Goal: Task Accomplishment & Management: Complete application form

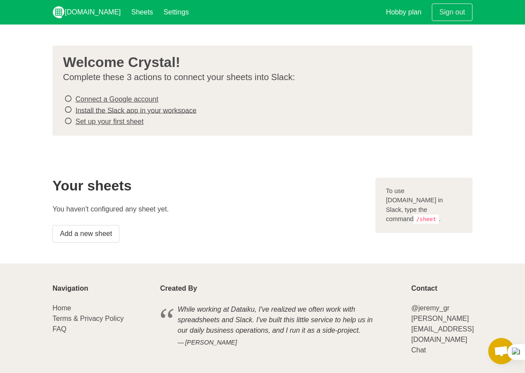
click at [68, 98] on icon at bounding box center [68, 99] width 8 height 12
click at [97, 236] on link "Add a new sheet" at bounding box center [86, 234] width 67 height 18
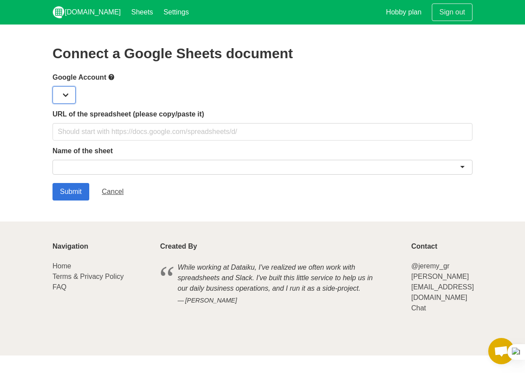
click at [65, 87] on select at bounding box center [64, 95] width 23 height 18
click at [63, 97] on select at bounding box center [64, 95] width 23 height 18
click at [82, 170] on div at bounding box center [263, 167] width 420 height 15
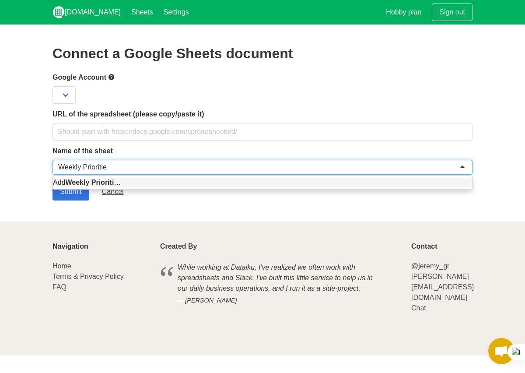
type input "Weekly Priorities"
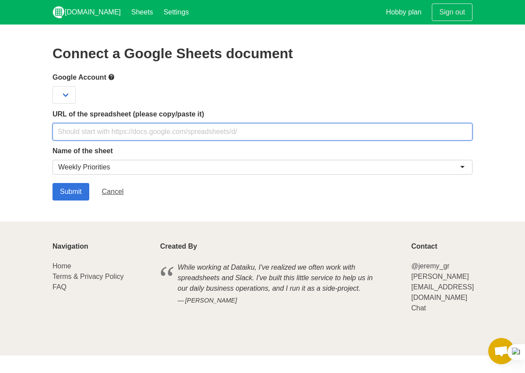
click at [150, 128] on input "text" at bounding box center [263, 132] width 420 height 18
paste input "https://docs.google.com/spreadsheets/d/1Ou0dEi2xseC87_NRGVALL3AGsxS5xBNHHzqFQFd…"
type input "https://docs.google.com/spreadsheets/d/1Ou0dEi2xseC87_NRGVALL3AGsxS5xBNHHzqFQFd…"
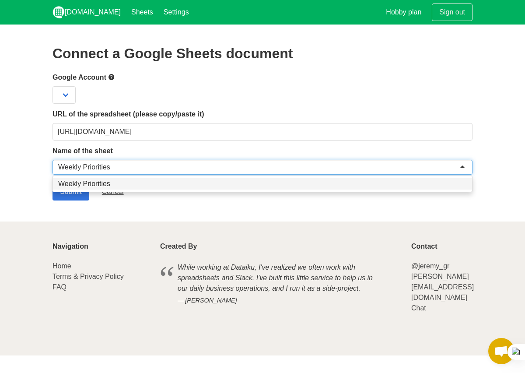
scroll to position [0, 0]
click at [108, 182] on form "Google Account URL of the spreadsheet (please copy/paste it) https://docs.googl…" at bounding box center [263, 136] width 420 height 129
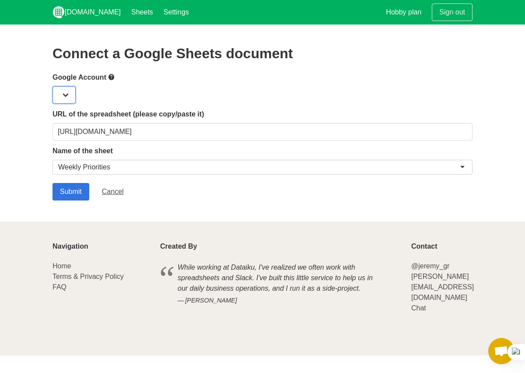
click at [67, 91] on select at bounding box center [64, 95] width 23 height 18
click at [65, 195] on input "Submit" at bounding box center [71, 192] width 37 height 18
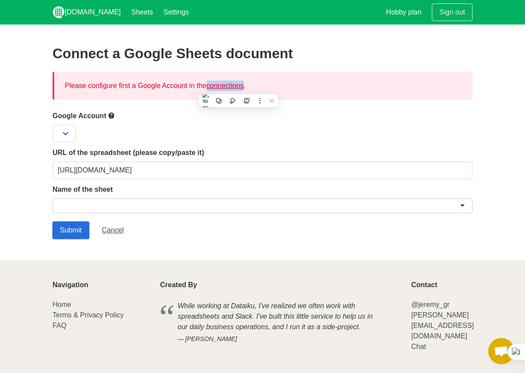
click at [73, 228] on input "Submit" at bounding box center [71, 230] width 37 height 18
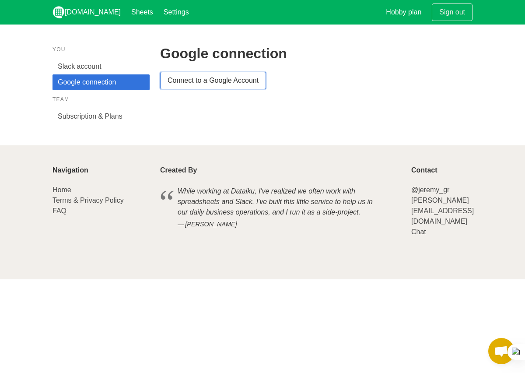
click at [204, 79] on link "Connect to a Google Account" at bounding box center [213, 81] width 106 height 18
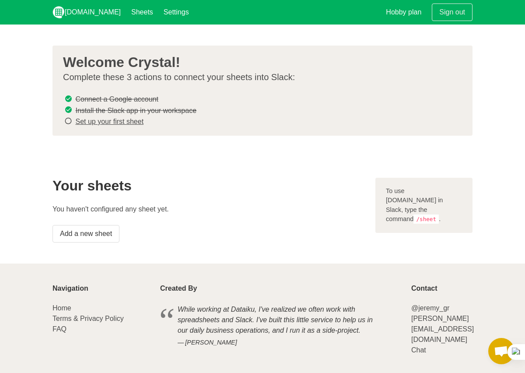
click at [113, 120] on link "Set up your first sheet" at bounding box center [109, 121] width 68 height 7
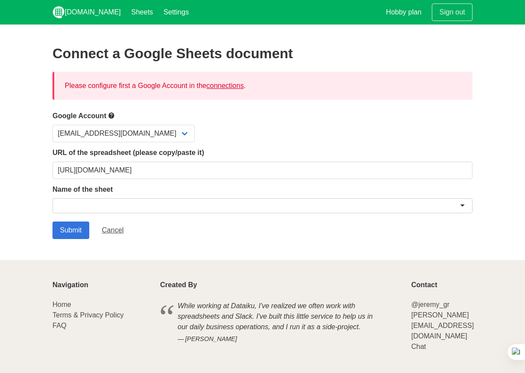
click at [113, 203] on div at bounding box center [263, 205] width 420 height 15
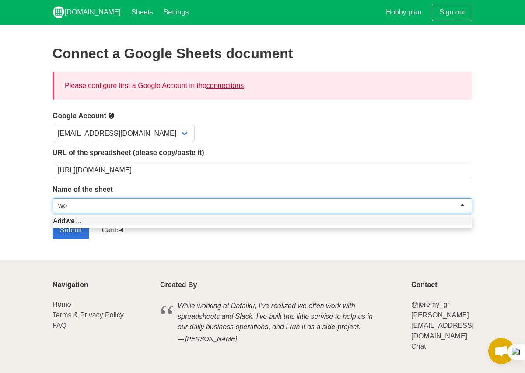
type input "w"
type input "Weekly Priorities"
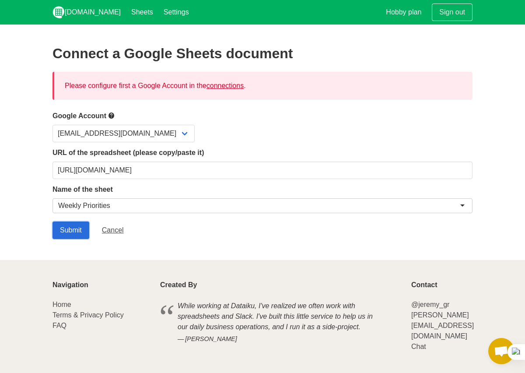
click at [80, 233] on input "Submit" at bounding box center [71, 230] width 37 height 18
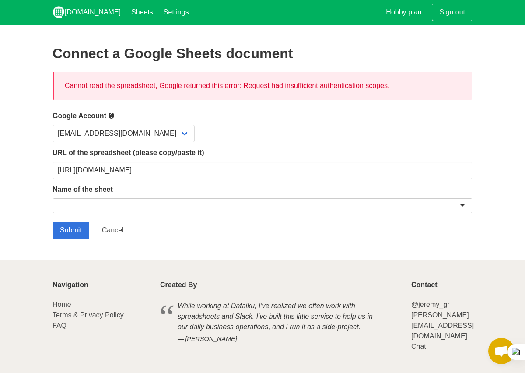
click at [95, 208] on div at bounding box center [263, 205] width 420 height 15
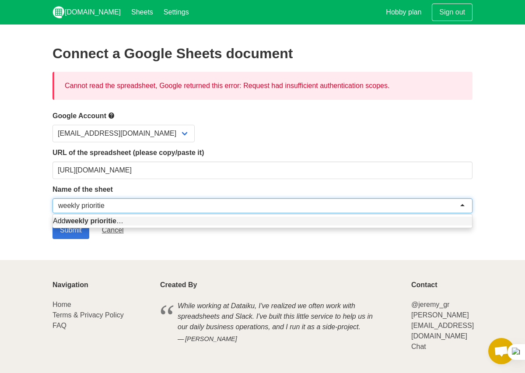
type input "weekly priorities"
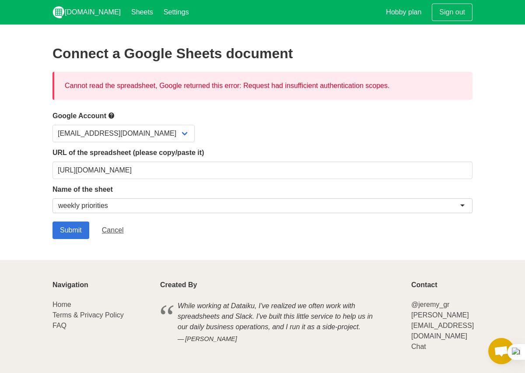
click at [71, 243] on section "Connect a Google Sheets document Cannot read the spreadsheet, Google returned t…" at bounding box center [262, 142] width 525 height 235
click at [86, 228] on input "Submit" at bounding box center [71, 230] width 37 height 18
click at [183, 206] on div at bounding box center [263, 205] width 420 height 15
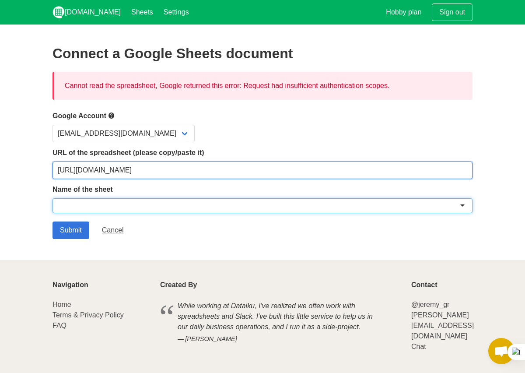
click at [151, 169] on input "[URL][DOMAIN_NAME]" at bounding box center [263, 171] width 420 height 18
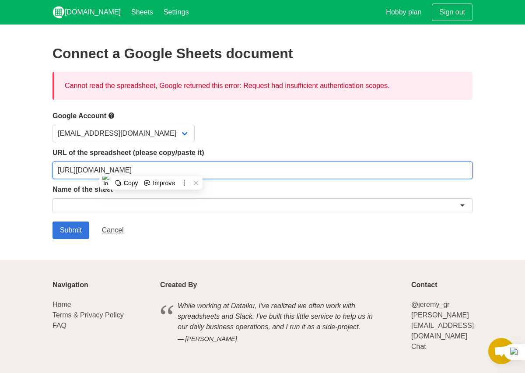
paste input "linda.jedlinska@gmail.com"
type input "linda.jedlinska@gmail.com"
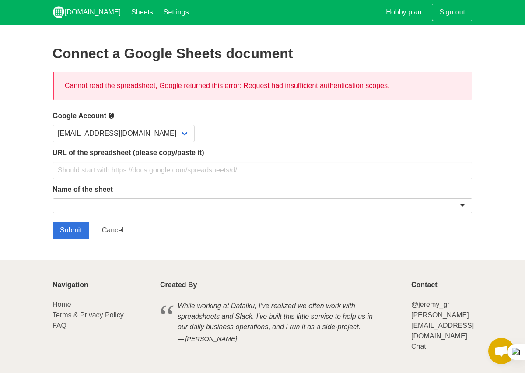
click at [176, 207] on div at bounding box center [263, 205] width 420 height 15
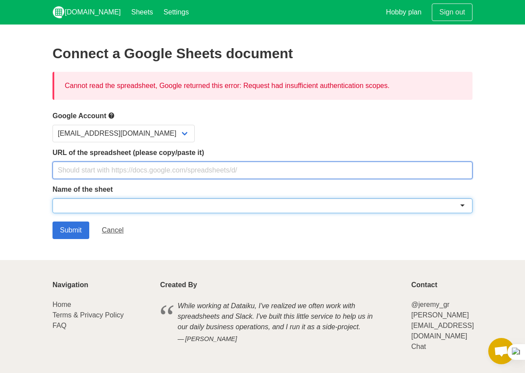
click at [152, 168] on input "text" at bounding box center [263, 171] width 420 height 18
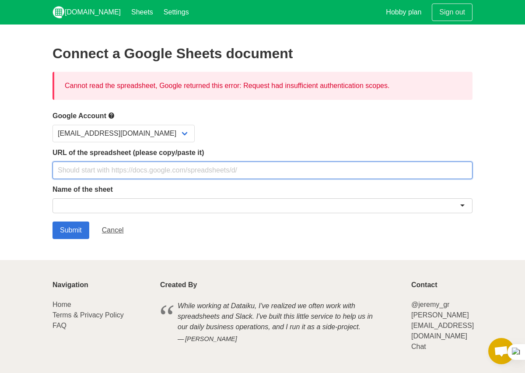
paste input "https://docs.google.com/spreadsheets/d/1Ou0dEi2xseC87_NRGVALL3AGsxS5xBNHHzqFQFd…"
type input "https://docs.google.com/spreadsheets/d/1Ou0dEi2xseC87_NRGVALL3AGsxS5xBNHHzqFQFd…"
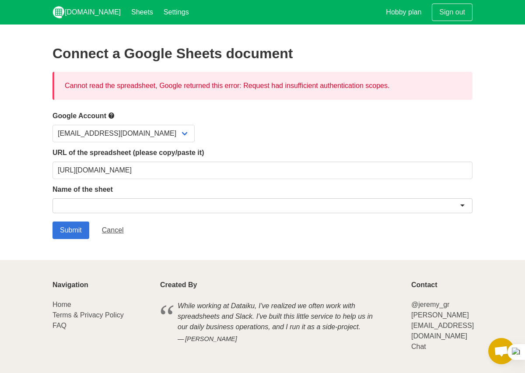
click at [109, 205] on div at bounding box center [263, 205] width 420 height 15
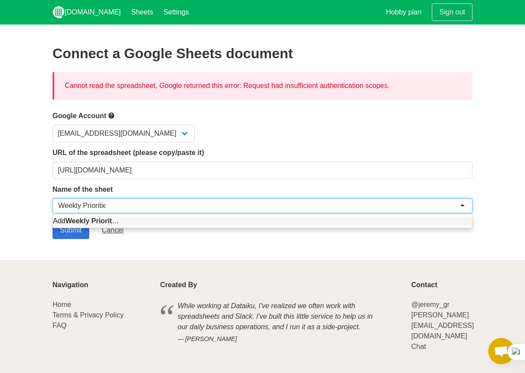
type input "Weekly Priorities"
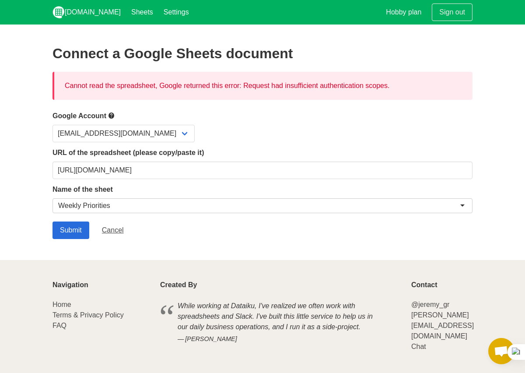
click at [78, 228] on input "Submit" at bounding box center [71, 230] width 37 height 18
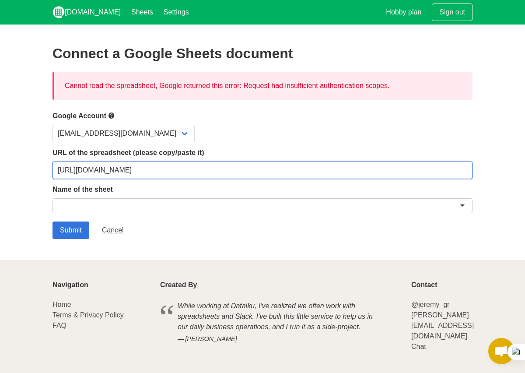
click at [162, 165] on input "[URL][DOMAIN_NAME]" at bounding box center [263, 171] width 420 height 18
paste input "c0AtfJwQEKfp0gOYcgtv4u_n5ho697GB3qPOlzQrl5I"
type input "https://docs.google.com/spreadsheets/d/1c0AtfJwQEKfp0gOYcgtv4u_n5ho697GB3qPOlzQ…"
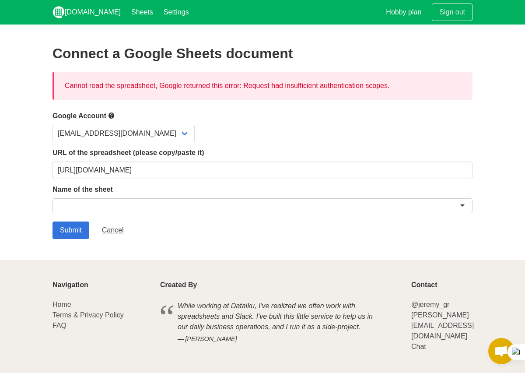
click at [112, 208] on div at bounding box center [263, 205] width 420 height 15
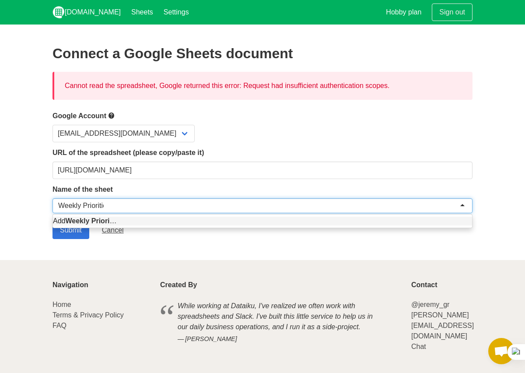
type input "Weekly Priorities"
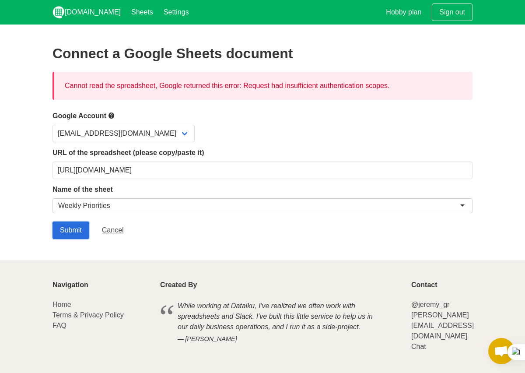
click at [73, 228] on input "Submit" at bounding box center [71, 230] width 37 height 18
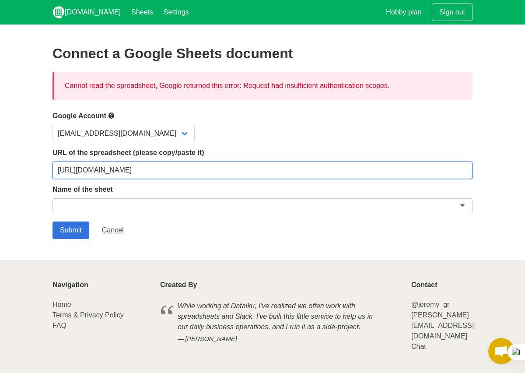
click at [87, 173] on input "[URL][DOMAIN_NAME]" at bounding box center [263, 171] width 420 height 18
paste input "gid=78655712#gid=78655712"
type input "[URL][DOMAIN_NAME]"
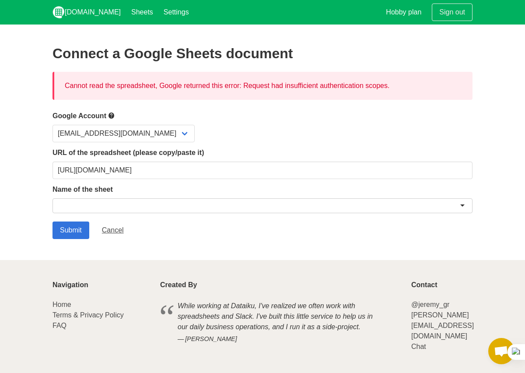
click at [75, 204] on div at bounding box center [263, 205] width 420 height 15
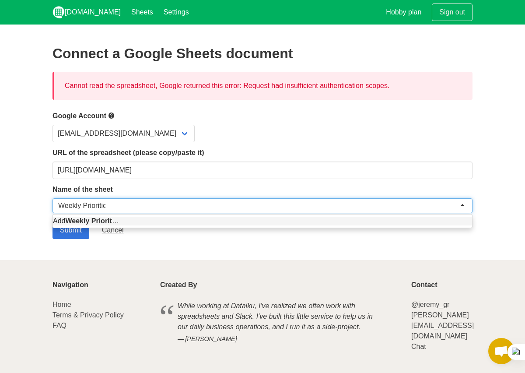
type input "Weekly Priorities"
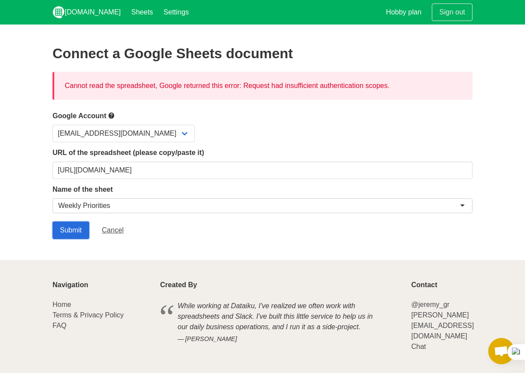
click at [63, 221] on input "Submit" at bounding box center [71, 230] width 37 height 18
click at [129, 13] on link "Sheets" at bounding box center [142, 12] width 32 height 25
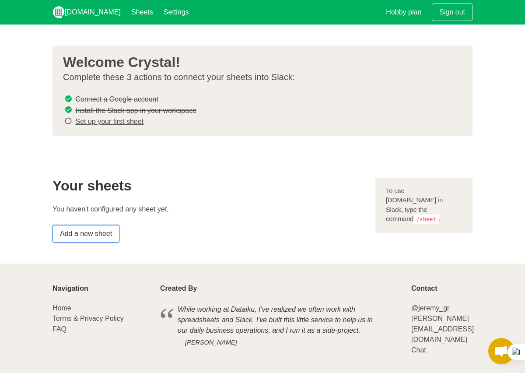
click at [99, 239] on link "Add a new sheet" at bounding box center [86, 234] width 67 height 18
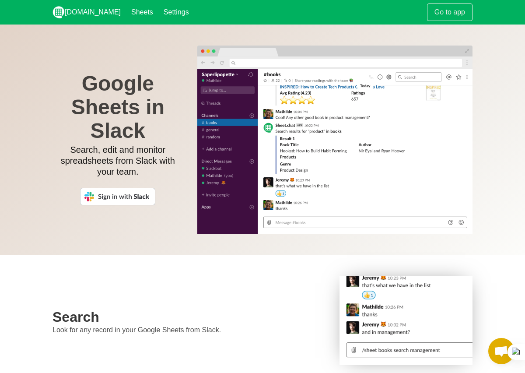
click at [121, 200] on img at bounding box center [117, 197] width 75 height 18
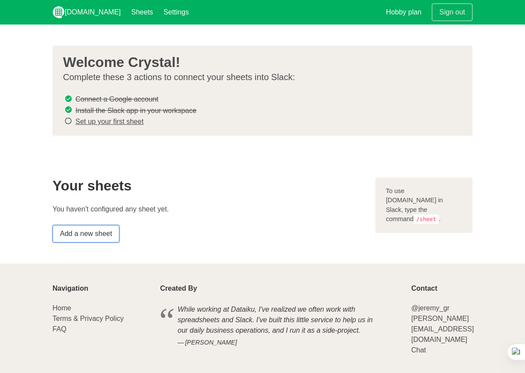
click at [91, 239] on link "Add a new sheet" at bounding box center [86, 234] width 67 height 18
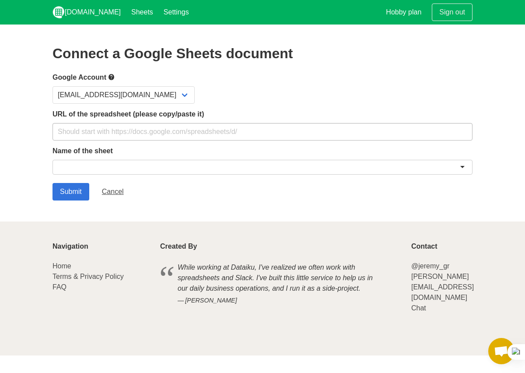
click at [136, 128] on input "text" at bounding box center [263, 132] width 420 height 18
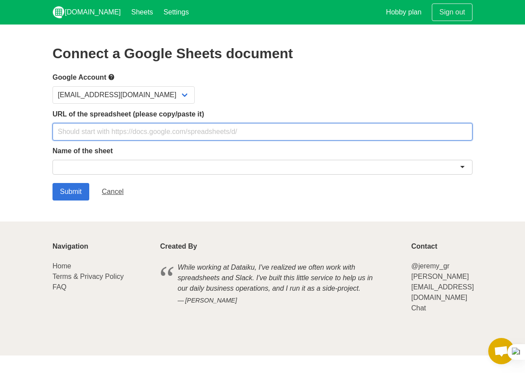
paste input "https://sheet.chat/"
type input "https://sheet.chat/"
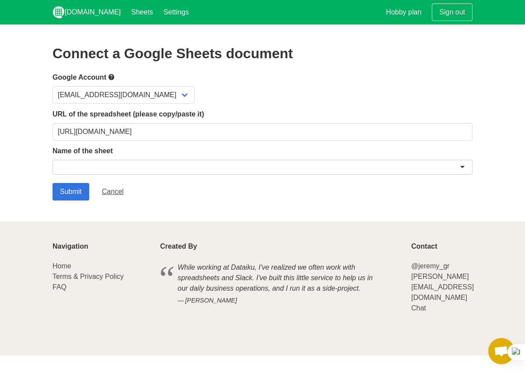
click at [109, 164] on div at bounding box center [263, 167] width 420 height 15
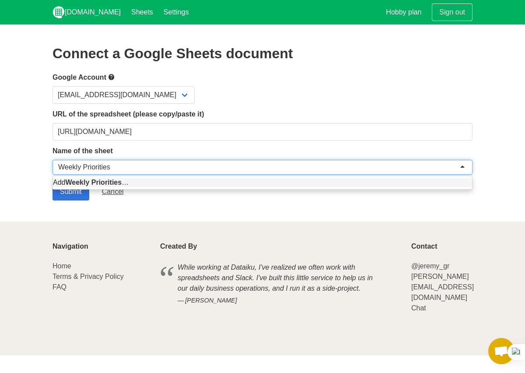
type input "Weekly Priorities"
click at [200, 184] on form "Google Account scalewithgalee@gmail.com URL of the spreadsheet (please copy/pas…" at bounding box center [263, 136] width 420 height 129
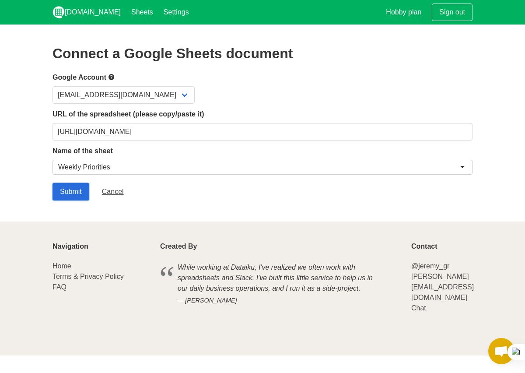
click at [75, 191] on input "Submit" at bounding box center [71, 192] width 37 height 18
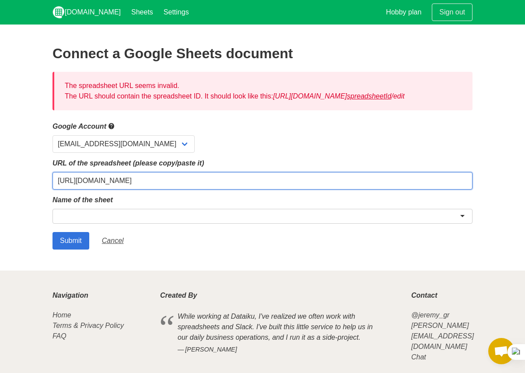
click at [94, 190] on input "[URL][DOMAIN_NAME]" at bounding box center [263, 181] width 420 height 18
paste input "[DOMAIN_NAME][URL]"
type input "[URL][DOMAIN_NAME]"
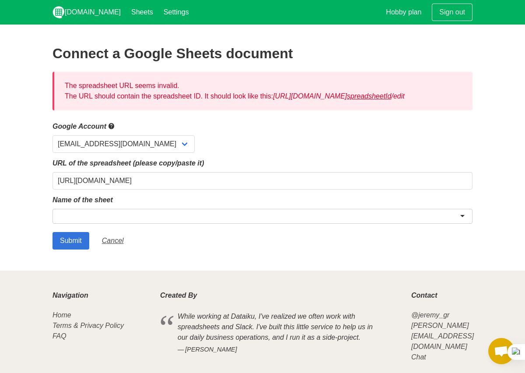
click at [76, 227] on div at bounding box center [263, 218] width 420 height 18
click at [105, 223] on div at bounding box center [263, 216] width 420 height 15
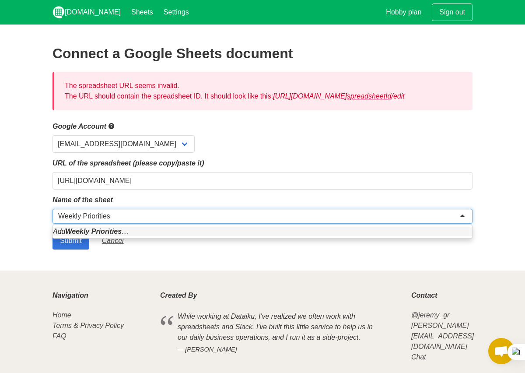
type input "Weekly Priorities"
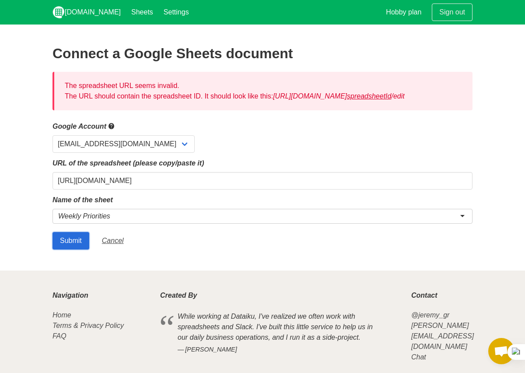
click at [81, 249] on input "Submit" at bounding box center [71, 241] width 37 height 18
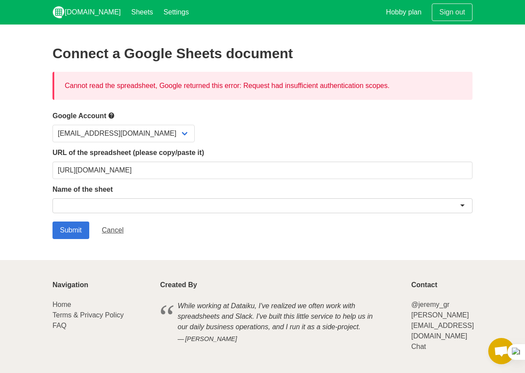
click at [132, 207] on div at bounding box center [263, 205] width 420 height 15
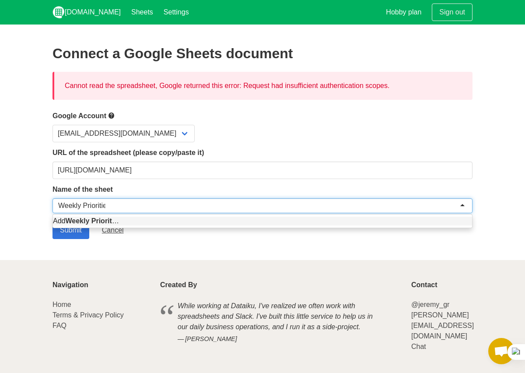
type input "Weekly Priorities"
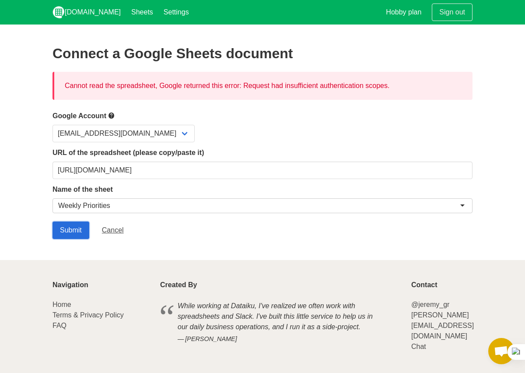
click at [77, 223] on input "Submit" at bounding box center [71, 230] width 37 height 18
click at [126, 10] on link "Sheets" at bounding box center [142, 12] width 32 height 25
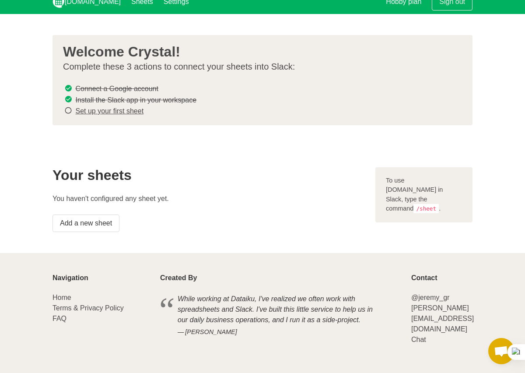
scroll to position [16, 0]
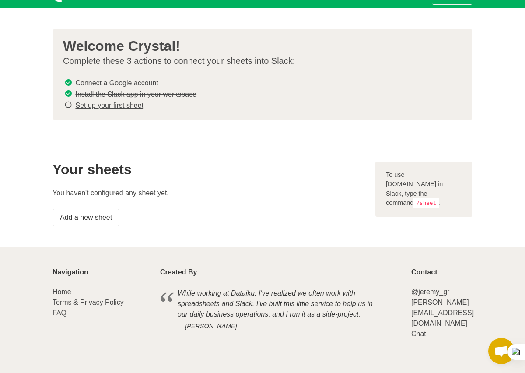
click at [97, 106] on link "Set up your first sheet" at bounding box center [109, 105] width 68 height 7
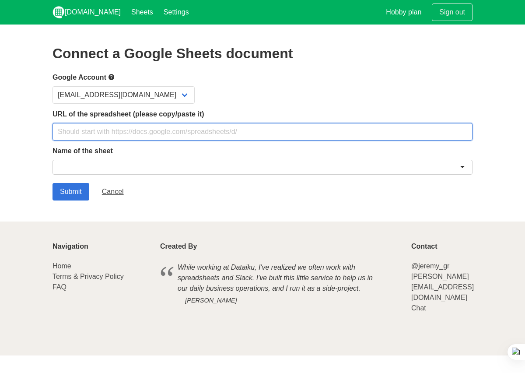
click at [95, 130] on input "text" at bounding box center [263, 132] width 420 height 18
type input "[URL][DOMAIN_NAME]"
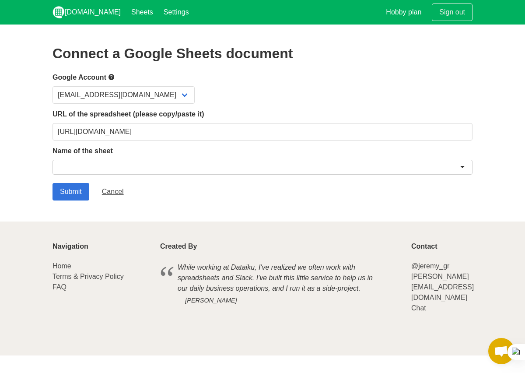
click at [87, 171] on div at bounding box center [263, 167] width 420 height 15
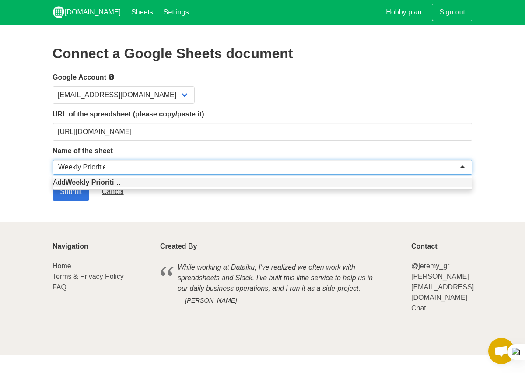
type input "Weekly Priorities"
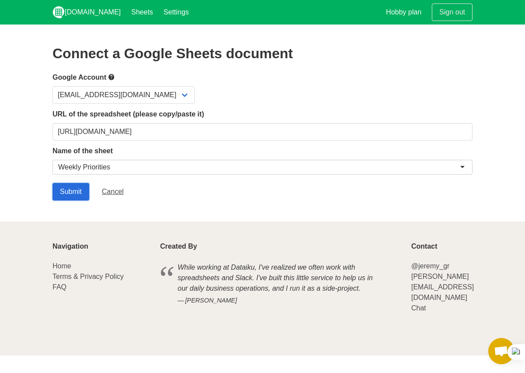
click at [68, 194] on input "Submit" at bounding box center [71, 192] width 37 height 18
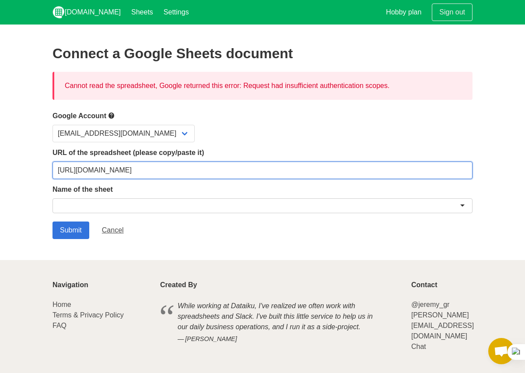
click at [148, 170] on input "https://docs.google.com/spreadsheets/d/1c0AtfJwQEKfp0gOYcgtv4u_n5ho697GB3qPOlzQ…" at bounding box center [263, 171] width 420 height 18
paste input "riiD-iZ51NeIiADdjocoHkUYcb8uR2_o0my5bKnGXBQ/edit?gid=0#gid=0"
type input "[URL][DOMAIN_NAME]"
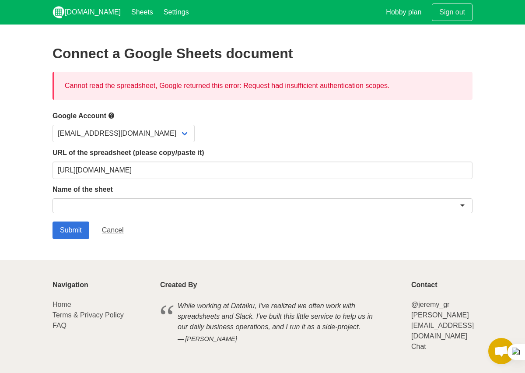
click at [98, 205] on div at bounding box center [263, 205] width 420 height 15
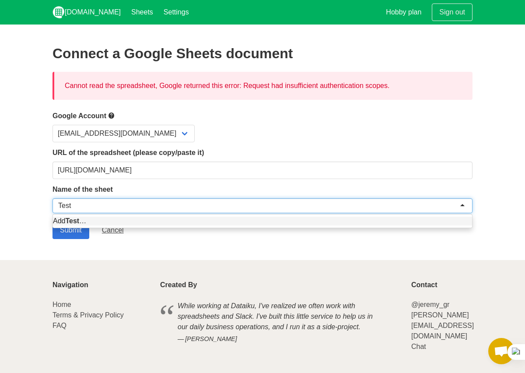
type input "Test"
click at [108, 223] on form "Google Account scalewithgalee@gmail.com URL of the spreadsheet (please copy/pas…" at bounding box center [263, 174] width 420 height 129
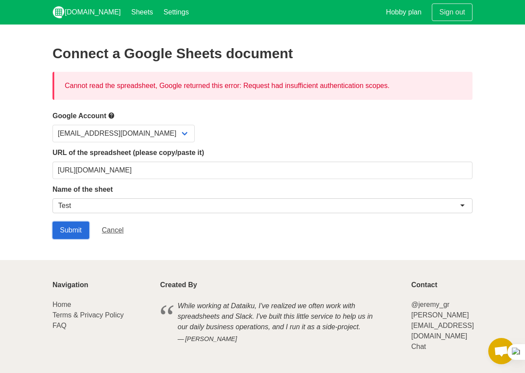
click at [74, 232] on input "Submit" at bounding box center [71, 230] width 37 height 18
click at [113, 209] on div at bounding box center [263, 205] width 420 height 15
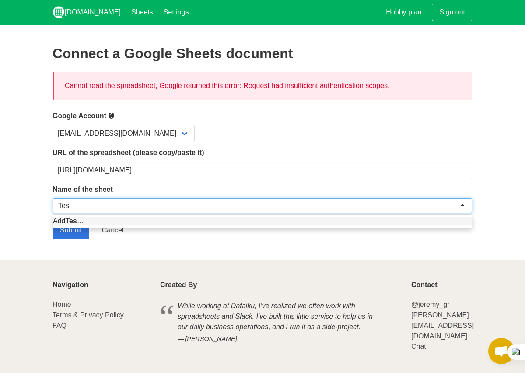
type input "Test"
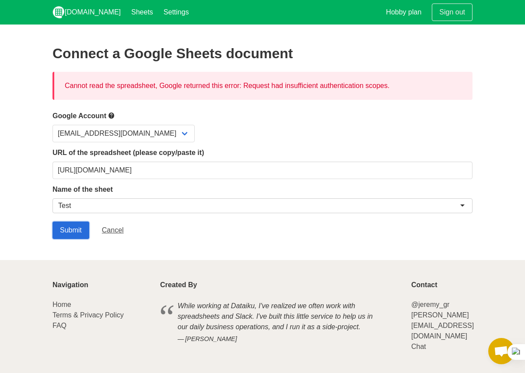
click at [78, 232] on input "Submit" at bounding box center [71, 230] width 37 height 18
click at [120, 235] on link "Cancel" at bounding box center [113, 230] width 37 height 18
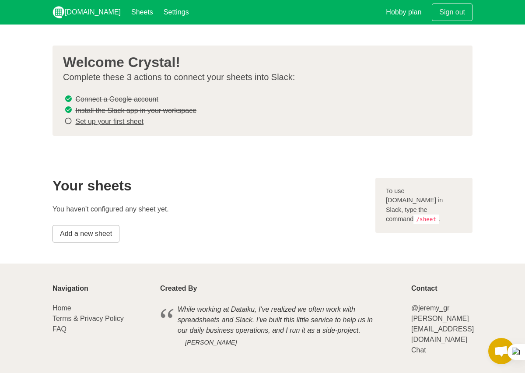
scroll to position [16, 0]
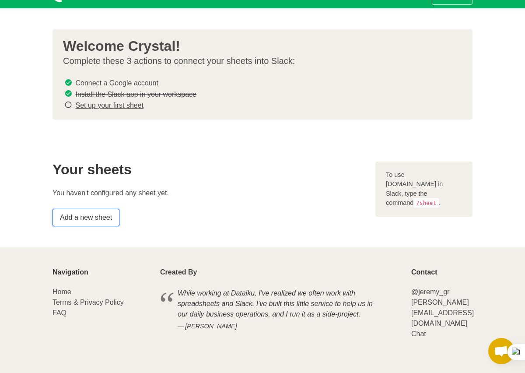
click at [70, 219] on link "Add a new sheet" at bounding box center [86, 218] width 67 height 18
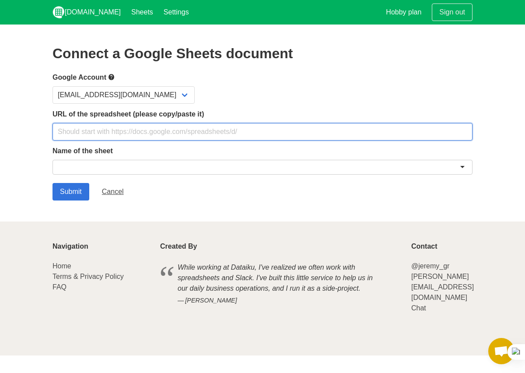
click at [137, 126] on input "text" at bounding box center [263, 132] width 420 height 18
paste input "[URL][DOMAIN_NAME]"
type input "[URL][DOMAIN_NAME]"
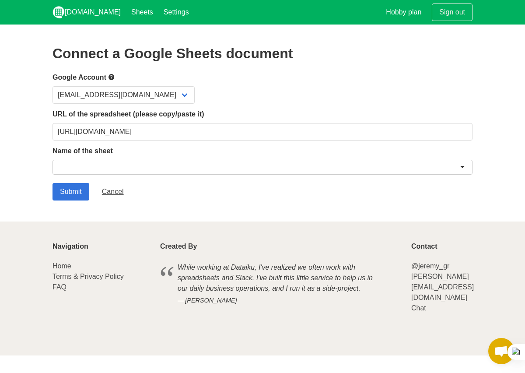
click at [96, 173] on div at bounding box center [263, 167] width 420 height 15
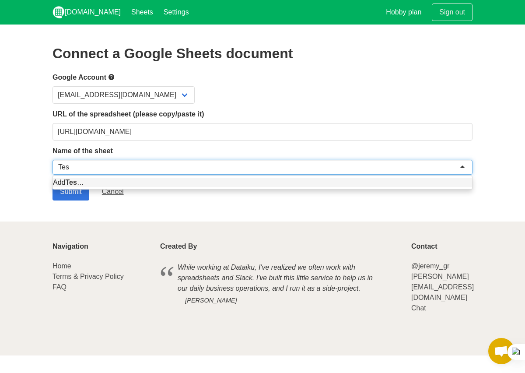
type input "Test"
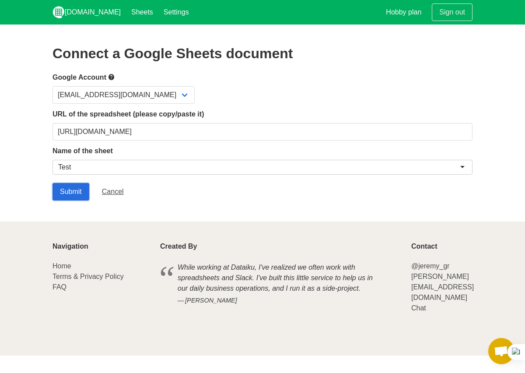
click at [70, 193] on input "Submit" at bounding box center [71, 192] width 37 height 18
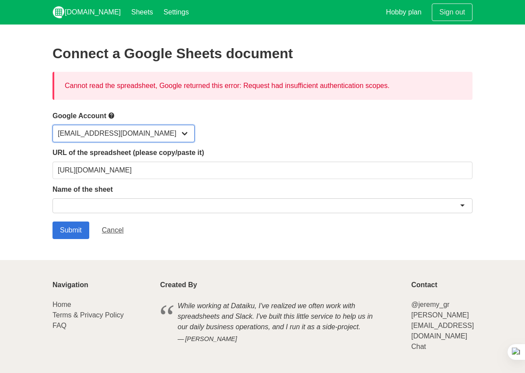
click at [155, 135] on select "[EMAIL_ADDRESS][DOMAIN_NAME]" at bounding box center [124, 134] width 142 height 18
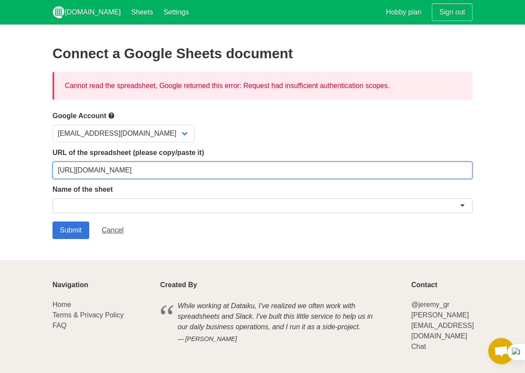
click at [178, 169] on input "[URL][DOMAIN_NAME]" at bounding box center [263, 171] width 420 height 18
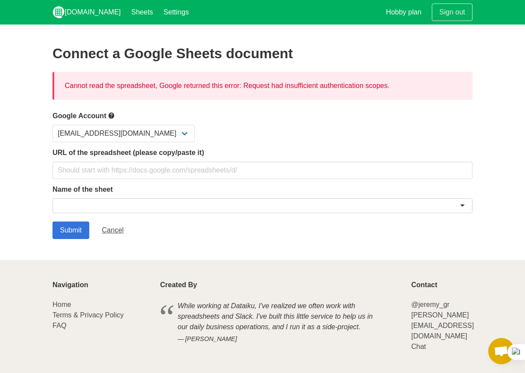
click at [171, 211] on div at bounding box center [263, 205] width 420 height 15
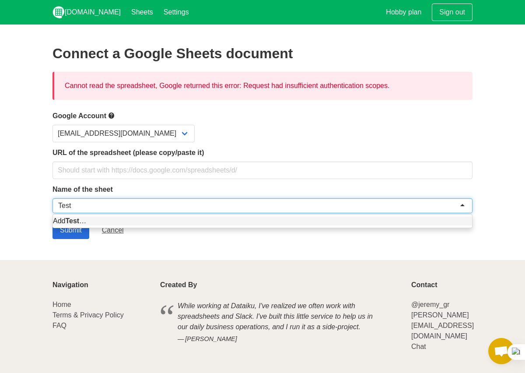
type input "Test"
click at [84, 233] on input "Submit" at bounding box center [71, 230] width 37 height 18
